Goal: Transaction & Acquisition: Register for event/course

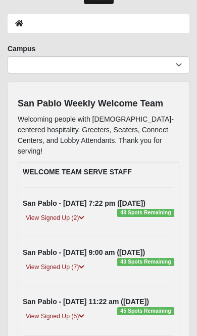
scroll to position [44, 0]
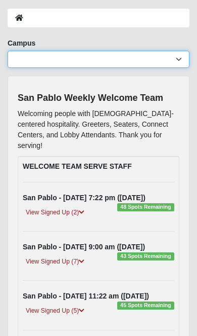
click at [36, 58] on select "[GEOGRAPHIC_DATA] [GEOGRAPHIC_DATA] (Coming Soon) Eleven22 Online [PERSON_NAME]…" at bounding box center [99, 59] width 182 height 17
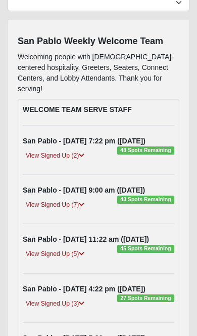
scroll to position [101, 0]
click at [38, 199] on link "View Signed Up (7)" at bounding box center [55, 204] width 65 height 11
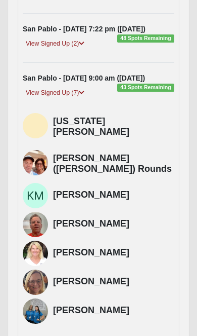
scroll to position [213, 0]
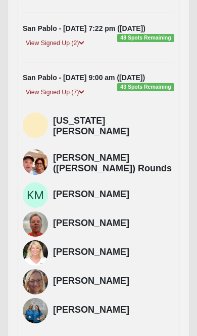
click at [52, 73] on strong "San Pablo - [DATE] 9:00 am ([DATE])" at bounding box center [84, 77] width 123 height 8
click at [139, 83] on span "43 Spots Remaining" at bounding box center [145, 87] width 57 height 8
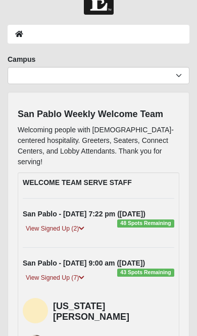
scroll to position [0, 0]
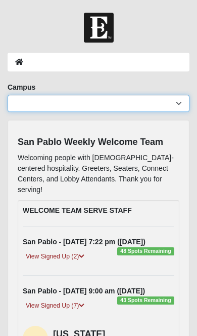
click at [33, 102] on select "[GEOGRAPHIC_DATA] [GEOGRAPHIC_DATA] (Coming Soon) Eleven22 Online [PERSON_NAME]…" at bounding box center [99, 103] width 182 height 17
select select "3"
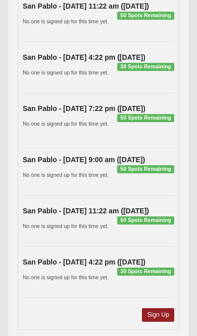
scroll to position [731, 0]
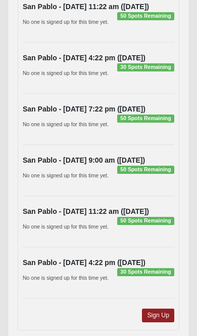
click at [160, 308] on link "Sign Up" at bounding box center [158, 315] width 32 height 14
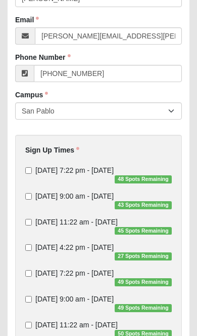
scroll to position [233, 0]
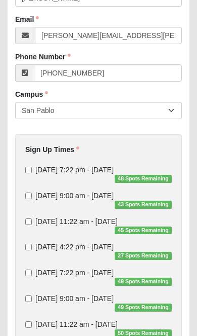
click at [31, 192] on input "Sunday 9:00 am - Oct 12 2025 43 Spots Remaining" at bounding box center [28, 195] width 7 height 7
checkbox input "true"
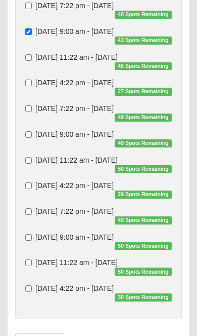
scroll to position [397, 0]
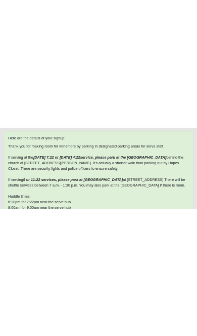
scroll to position [63, 0]
